Goal: Task Accomplishment & Management: Complete application form

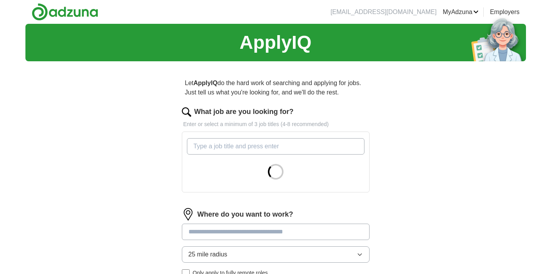
click at [198, 145] on input "What job are you looking for?" at bounding box center [275, 146] width 177 height 16
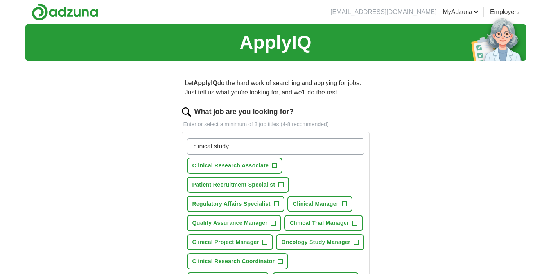
type input "clinical study"
click at [355, 223] on span "+" at bounding box center [354, 223] width 5 height 6
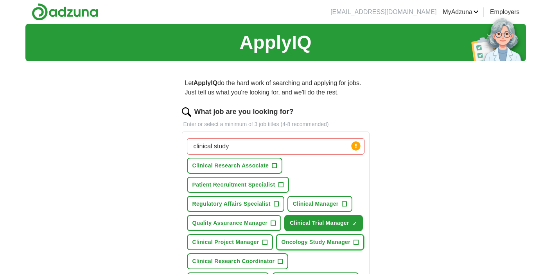
click at [354, 246] on span "+" at bounding box center [356, 243] width 5 height 6
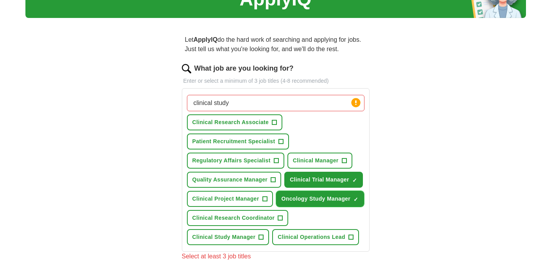
scroll to position [44, 0]
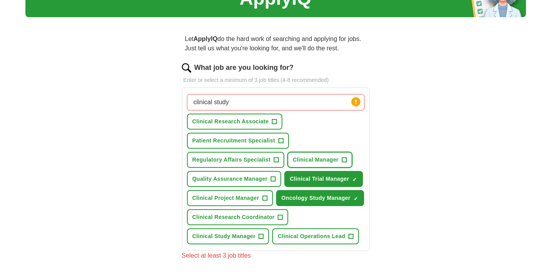
click at [344, 160] on span "+" at bounding box center [344, 160] width 5 height 6
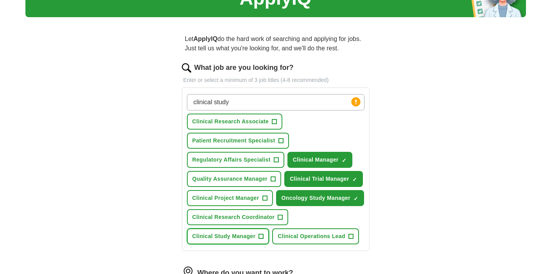
click at [260, 240] on span "+" at bounding box center [261, 237] width 5 height 6
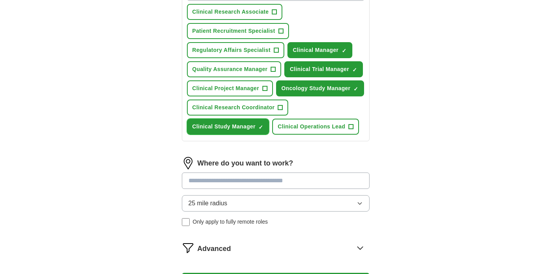
scroll to position [168, 0]
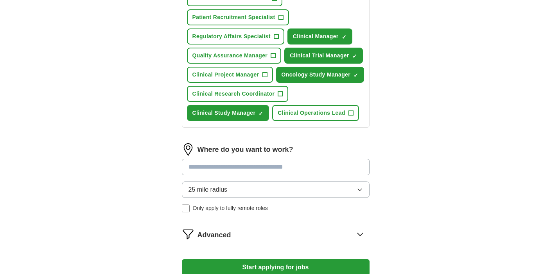
click at [216, 175] on input at bounding box center [276, 167] width 188 height 16
type input "******"
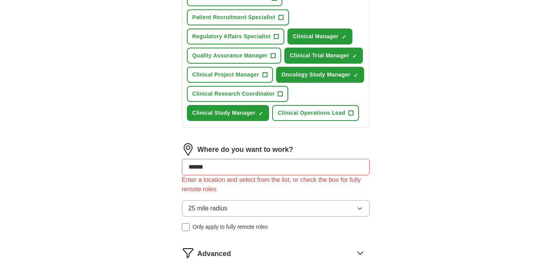
click at [187, 229] on div "25 mile radius Only apply to fully remote roles" at bounding box center [276, 215] width 188 height 31
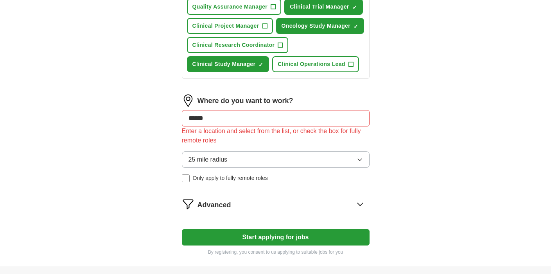
scroll to position [218, 0]
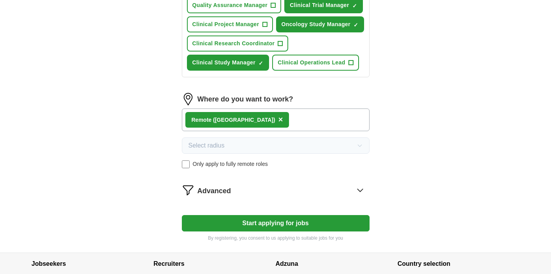
click at [278, 124] on span "×" at bounding box center [280, 119] width 5 height 9
click at [284, 175] on div "Where do you want to work? Remote (US) × Select radius Only apply to fully remo…" at bounding box center [276, 134] width 188 height 82
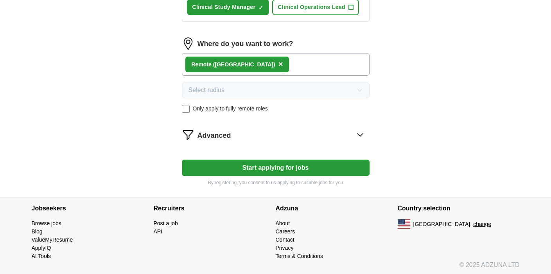
scroll to position [277, 0]
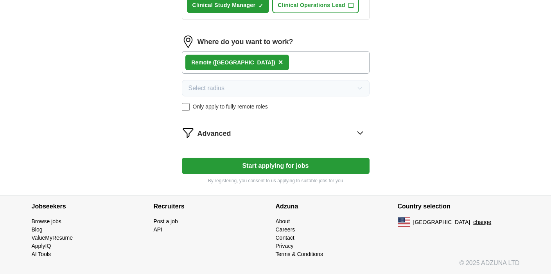
click at [286, 174] on button "Start applying for jobs" at bounding box center [276, 166] width 188 height 16
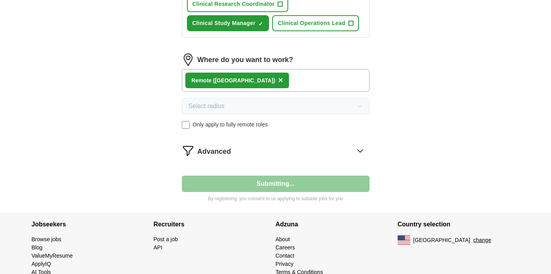
select select "**"
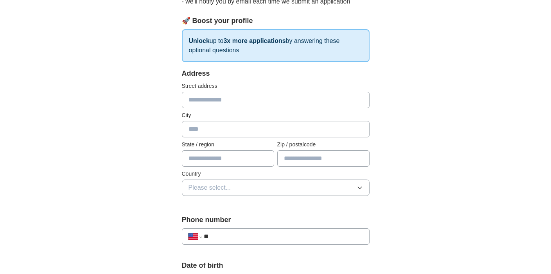
scroll to position [99, 0]
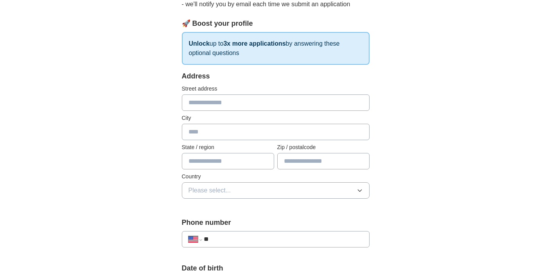
click at [213, 102] on input "text" at bounding box center [276, 103] width 188 height 16
type input "**********"
type input "*******"
type input "**"
type input "*****"
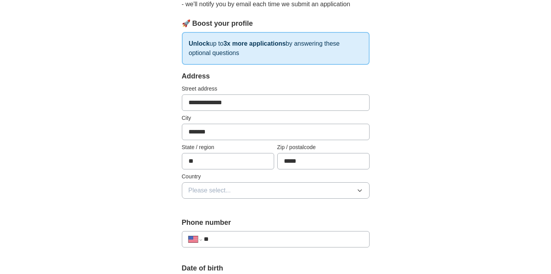
click at [240, 192] on button "Please select..." at bounding box center [276, 190] width 188 height 16
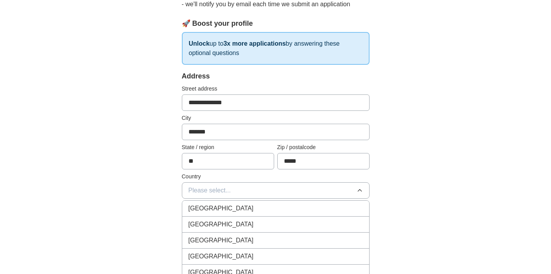
click at [231, 229] on div "[GEOGRAPHIC_DATA]" at bounding box center [275, 224] width 174 height 9
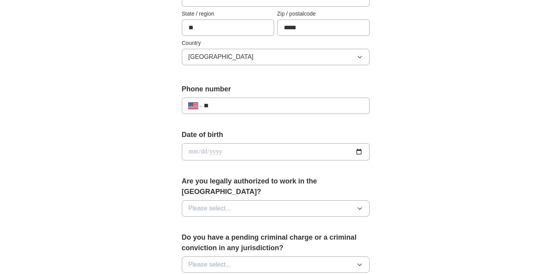
scroll to position [233, 0]
click at [228, 106] on input "**" at bounding box center [283, 104] width 159 height 9
type input "**********"
click at [360, 207] on icon "button" at bounding box center [360, 208] width 4 height 2
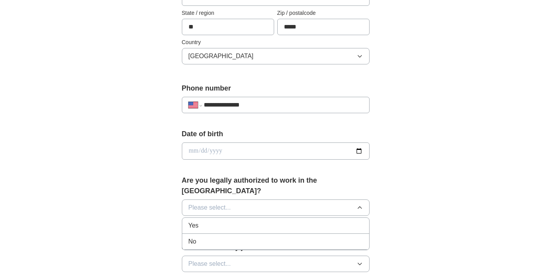
click at [282, 221] on div "Yes" at bounding box center [275, 225] width 174 height 9
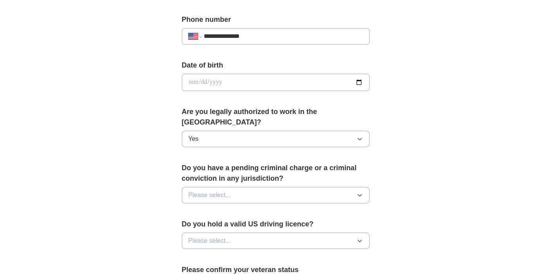
scroll to position [304, 0]
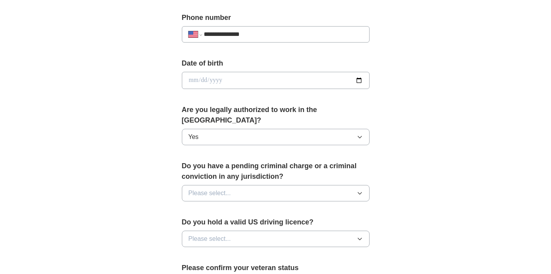
click at [359, 190] on icon "button" at bounding box center [359, 193] width 6 height 6
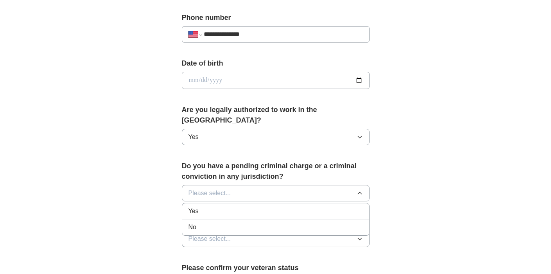
click at [295, 223] on div "No" at bounding box center [275, 227] width 174 height 9
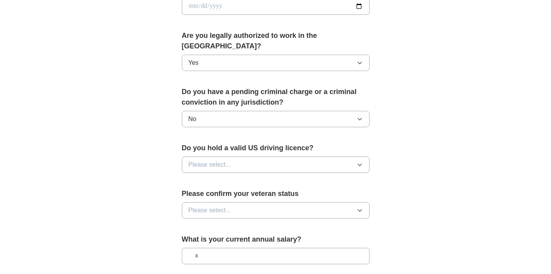
scroll to position [382, 0]
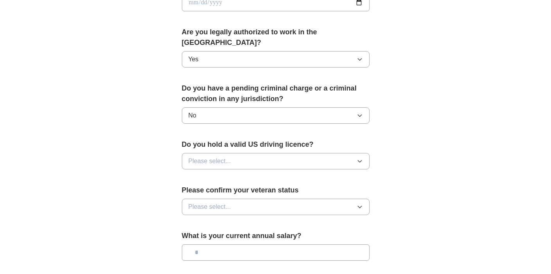
click at [360, 158] on icon "button" at bounding box center [359, 161] width 6 height 6
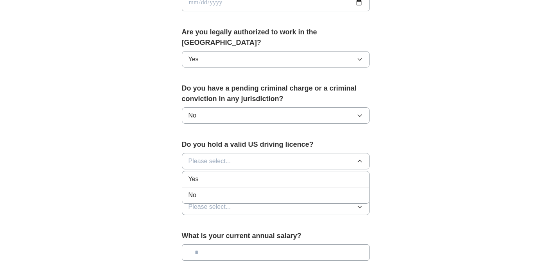
click at [337, 175] on div "Yes" at bounding box center [275, 179] width 174 height 9
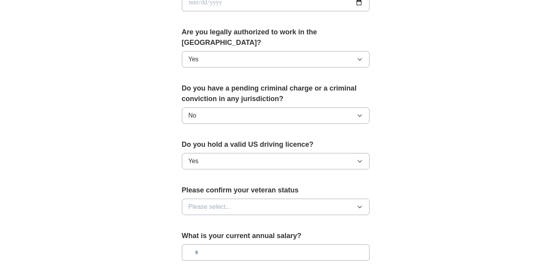
click at [358, 206] on icon "button" at bounding box center [360, 207] width 4 height 2
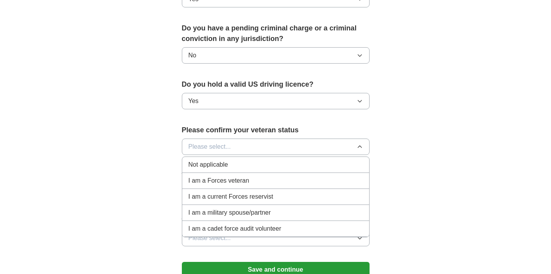
scroll to position [444, 0]
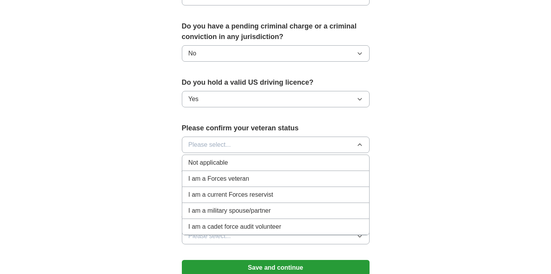
click at [304, 158] on div "Not applicable" at bounding box center [275, 162] width 174 height 9
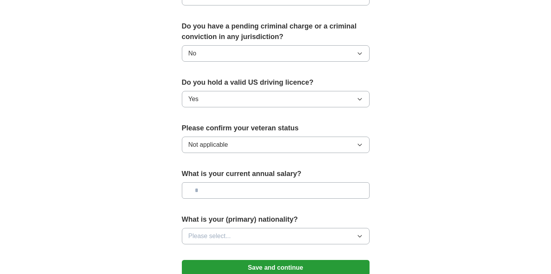
click at [359, 142] on icon "button" at bounding box center [359, 145] width 6 height 6
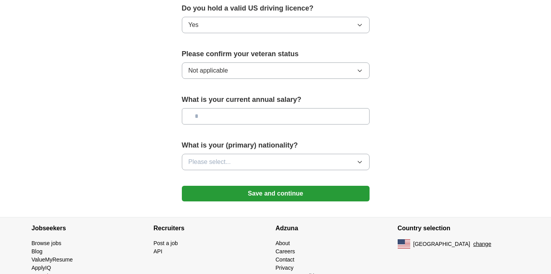
scroll to position [520, 0]
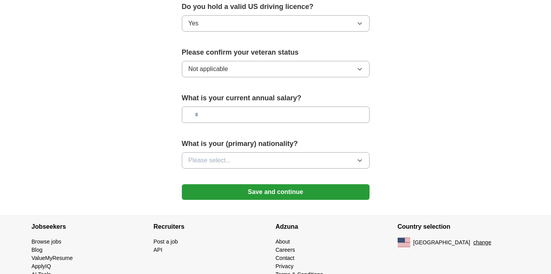
click at [358, 160] on icon "button" at bounding box center [360, 161] width 4 height 2
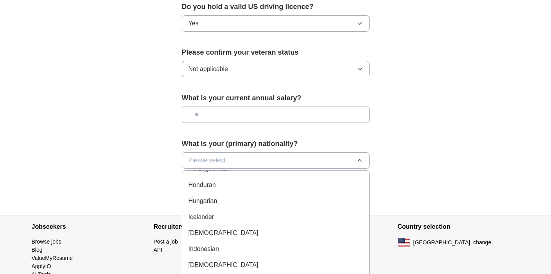
scroll to position [1228, 0]
click at [268, 227] on div "[DEMOGRAPHIC_DATA]" at bounding box center [275, 231] width 174 height 9
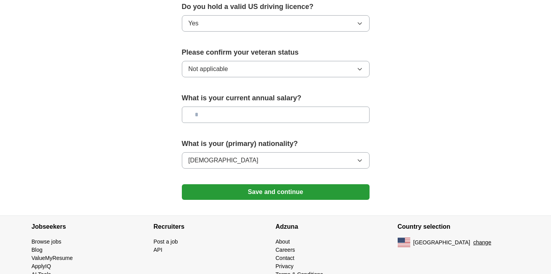
click at [293, 184] on button "Save and continue" at bounding box center [276, 192] width 188 height 16
